Goal: Task Accomplishment & Management: Manage account settings

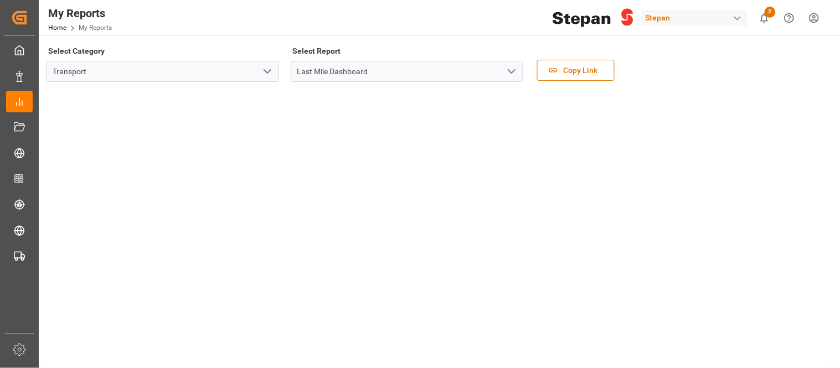
click at [740, 18] on div "button" at bounding box center [737, 18] width 11 height 11
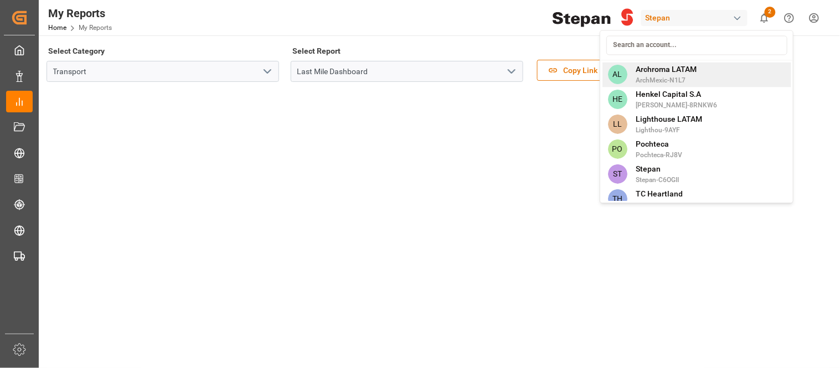
click at [709, 68] on div "AL Archroma LATAM ArchMexic-N1L7" at bounding box center [696, 74] width 189 height 25
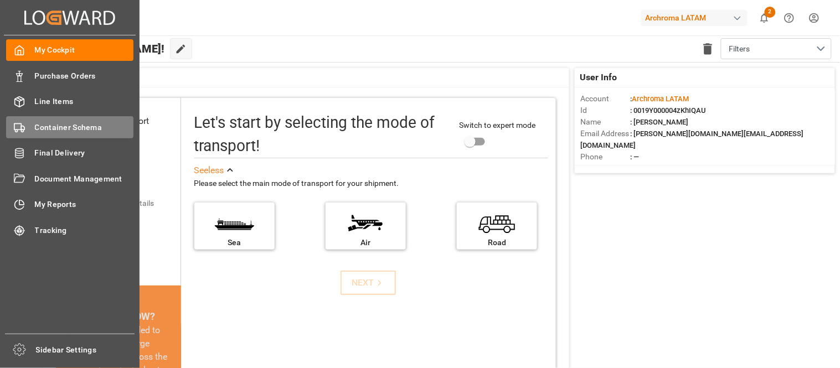
click at [55, 119] on div "Container Schema Container Schema" at bounding box center [69, 127] width 127 height 22
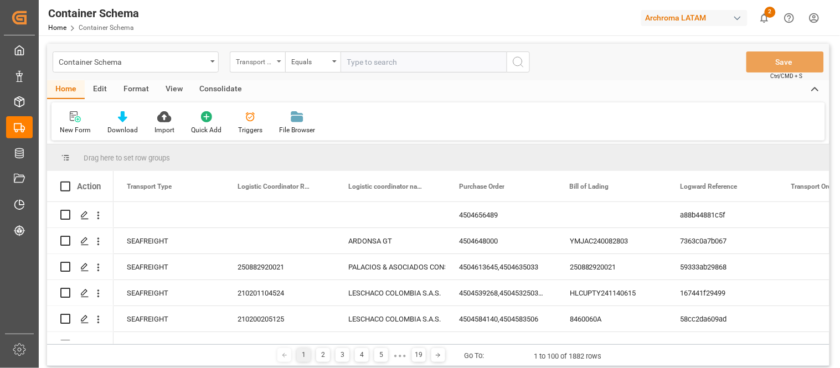
click at [278, 63] on div "Transport Type" at bounding box center [257, 61] width 55 height 21
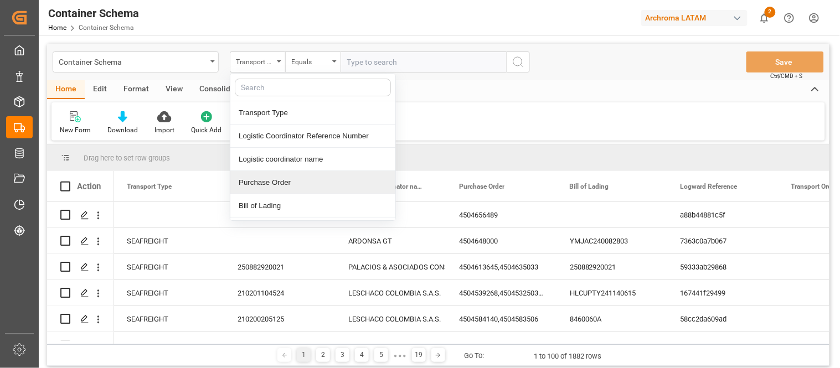
click at [275, 179] on div "Purchase Order" at bounding box center [312, 182] width 165 height 23
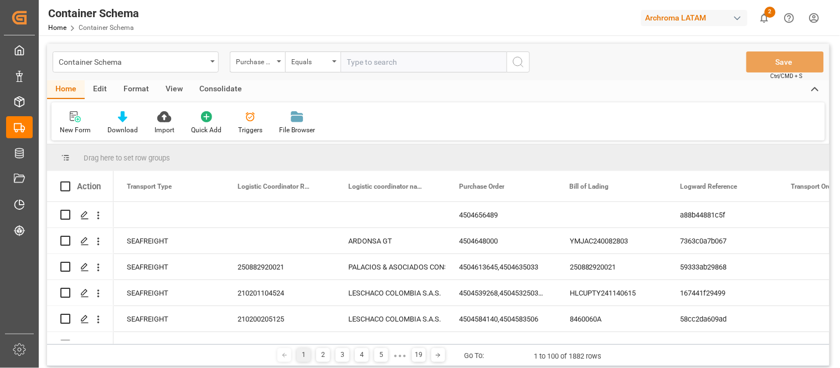
click at [365, 61] on input "text" at bounding box center [424, 61] width 166 height 21
paste input "4504655401"
type input "4504655401"
click at [517, 67] on icon "search button" at bounding box center [518, 61] width 13 height 13
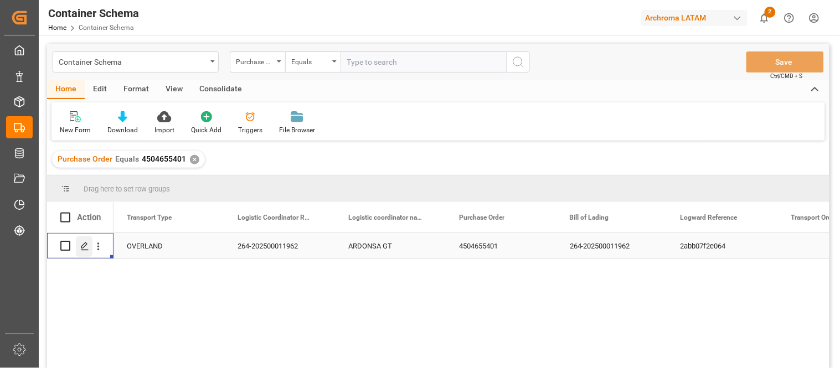
click at [86, 246] on icon "Press SPACE to select this row." at bounding box center [84, 246] width 9 height 9
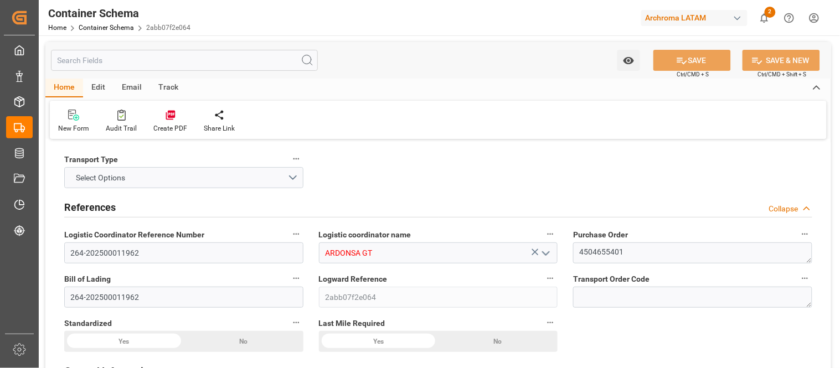
type input "0"
type input "1"
type input "6"
type input "4000"
type input "4599.96"
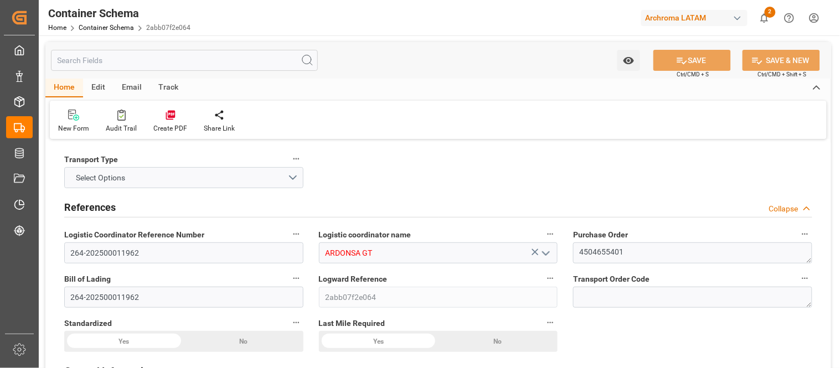
type input "MXZMF"
type input "[DATE] 12:00"
type input "[DATE]"
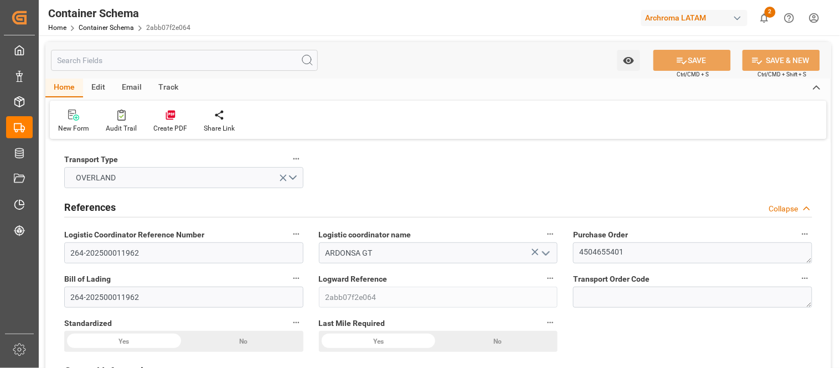
type input "[DATE]"
type input "[DATE] 00:00"
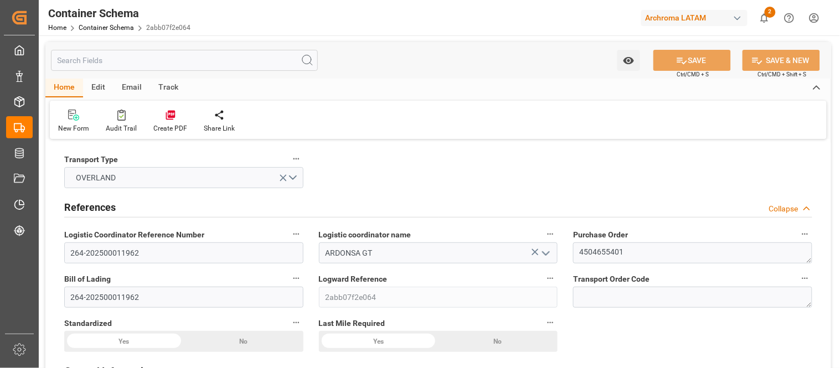
type input "[DATE] 00:00"
click at [176, 173] on button "OVERLAND" at bounding box center [183, 177] width 239 height 21
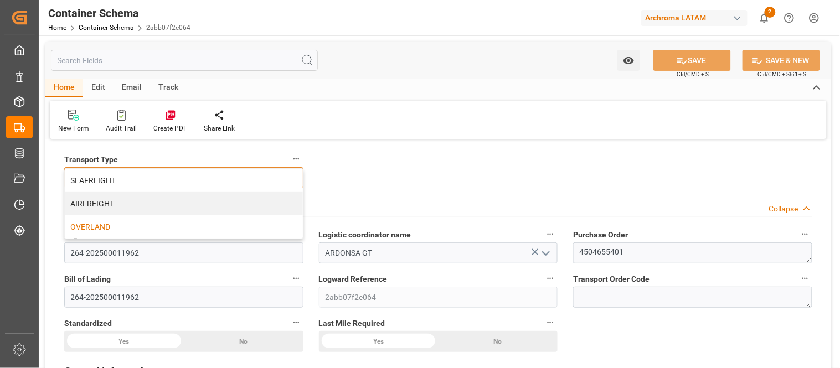
click at [178, 169] on div "SEAFREIGHT" at bounding box center [184, 180] width 238 height 23
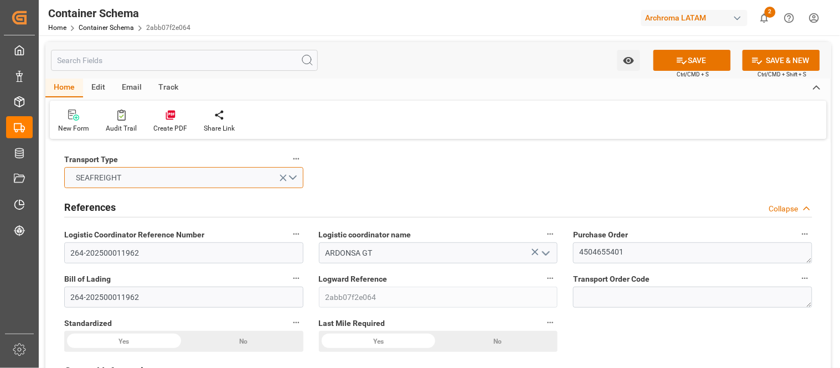
click at [291, 180] on button "SEAFREIGHT" at bounding box center [183, 177] width 239 height 21
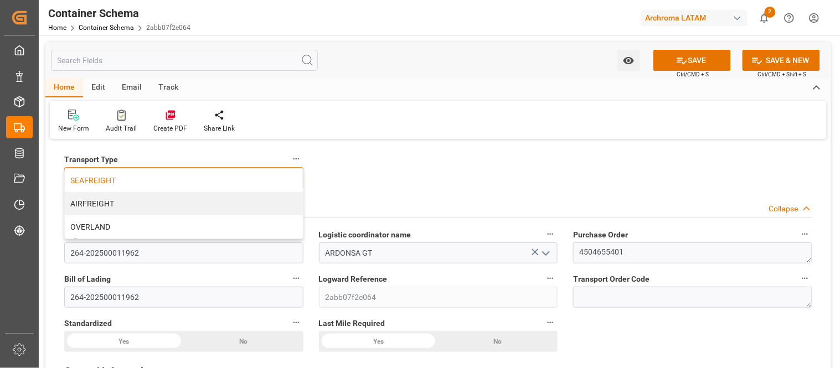
click at [193, 219] on div "OVERLAND" at bounding box center [184, 226] width 238 height 23
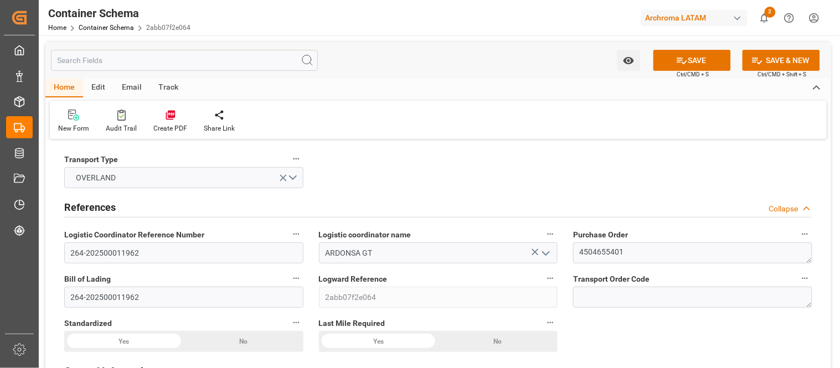
click at [449, 198] on div "References Collapse" at bounding box center [438, 206] width 748 height 21
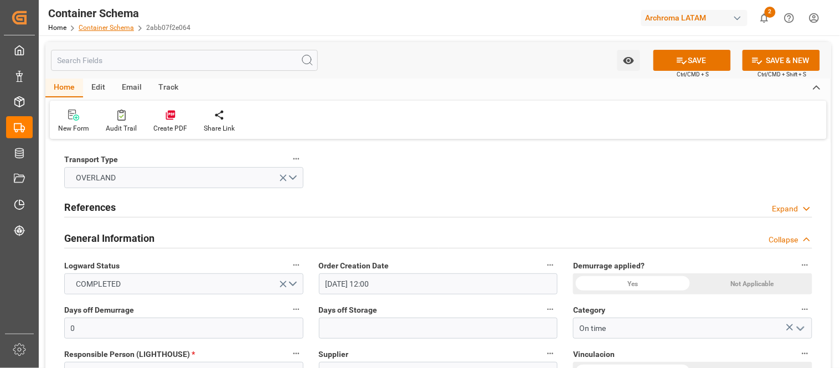
click at [113, 27] on link "Container Schema" at bounding box center [106, 28] width 55 height 8
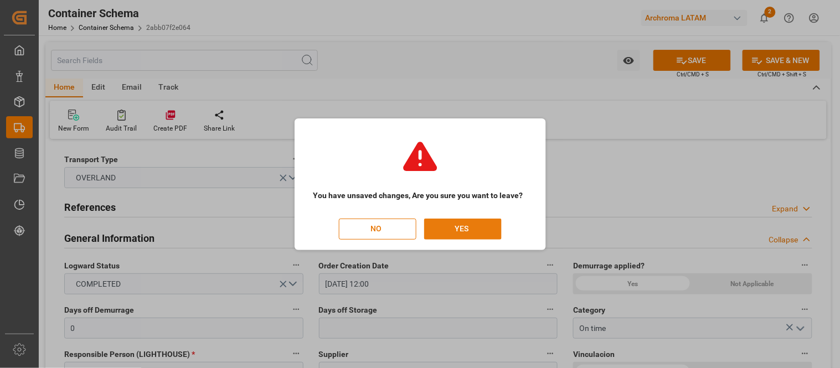
click at [461, 231] on button "YES" at bounding box center [463, 229] width 78 height 21
